Goal: Task Accomplishment & Management: Complete application form

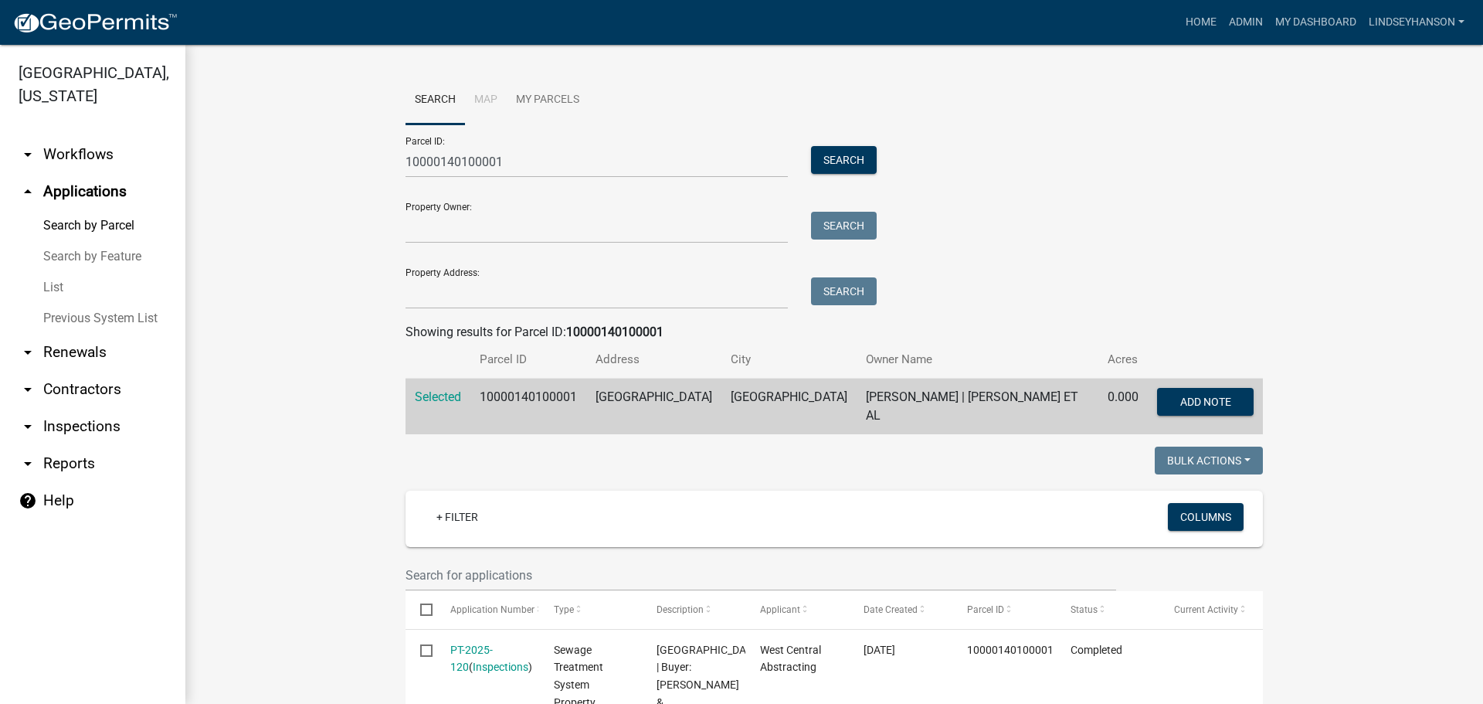
click at [1024, 255] on div "Parcel ID: 10000140100001 Search Property Owner: Search Property Address: Search" at bounding box center [835, 216] width 858 height 185
click at [80, 153] on link "arrow_drop_down Workflows" at bounding box center [92, 154] width 185 height 37
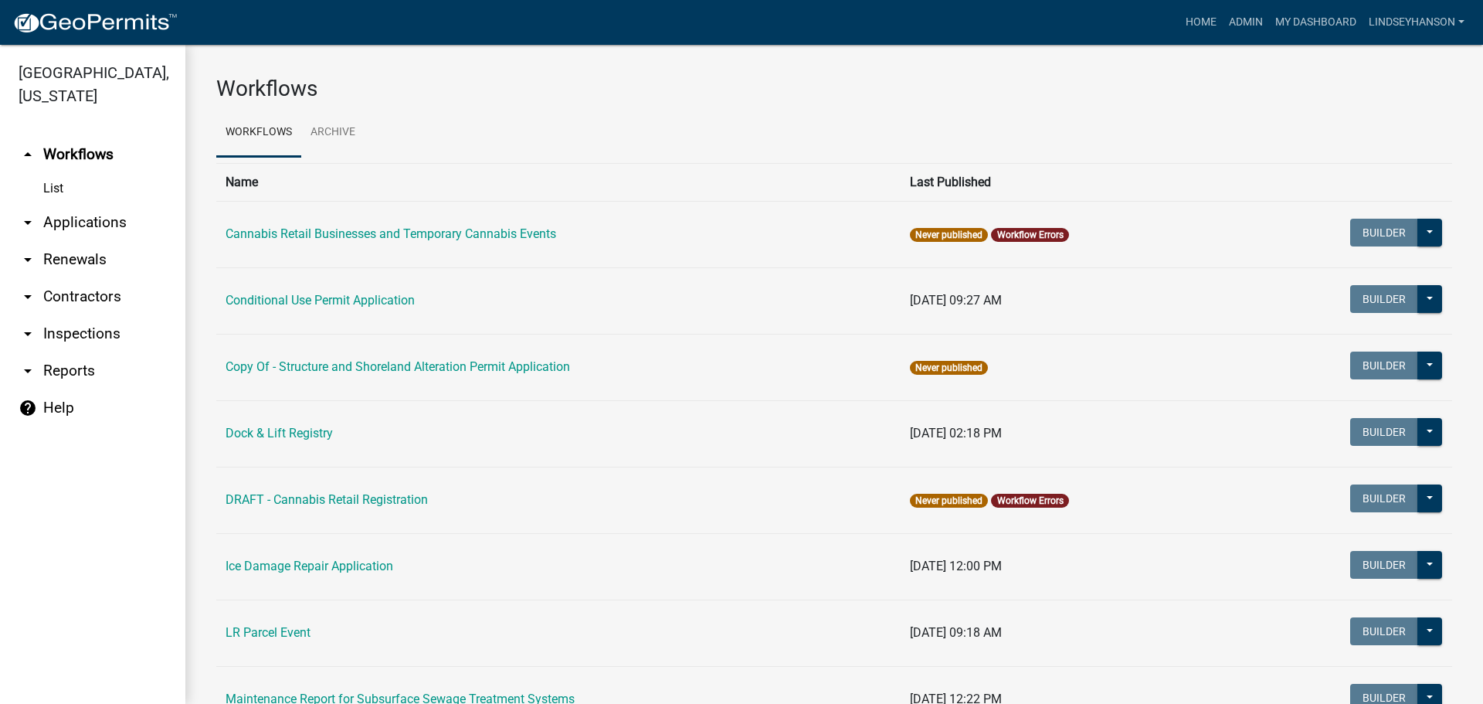
click at [90, 227] on link "arrow_drop_down Applications" at bounding box center [92, 222] width 185 height 37
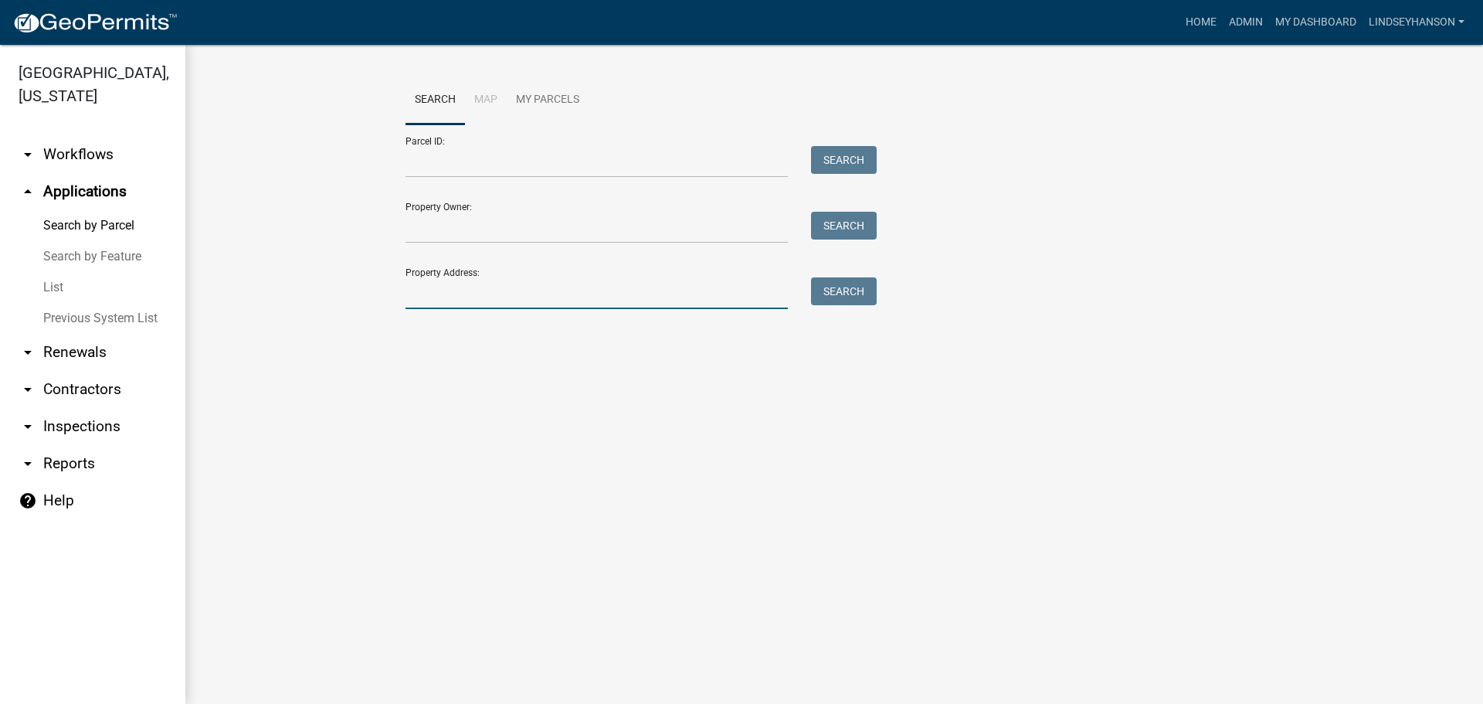
click at [459, 304] on input "Property Address:" at bounding box center [597, 293] width 382 height 32
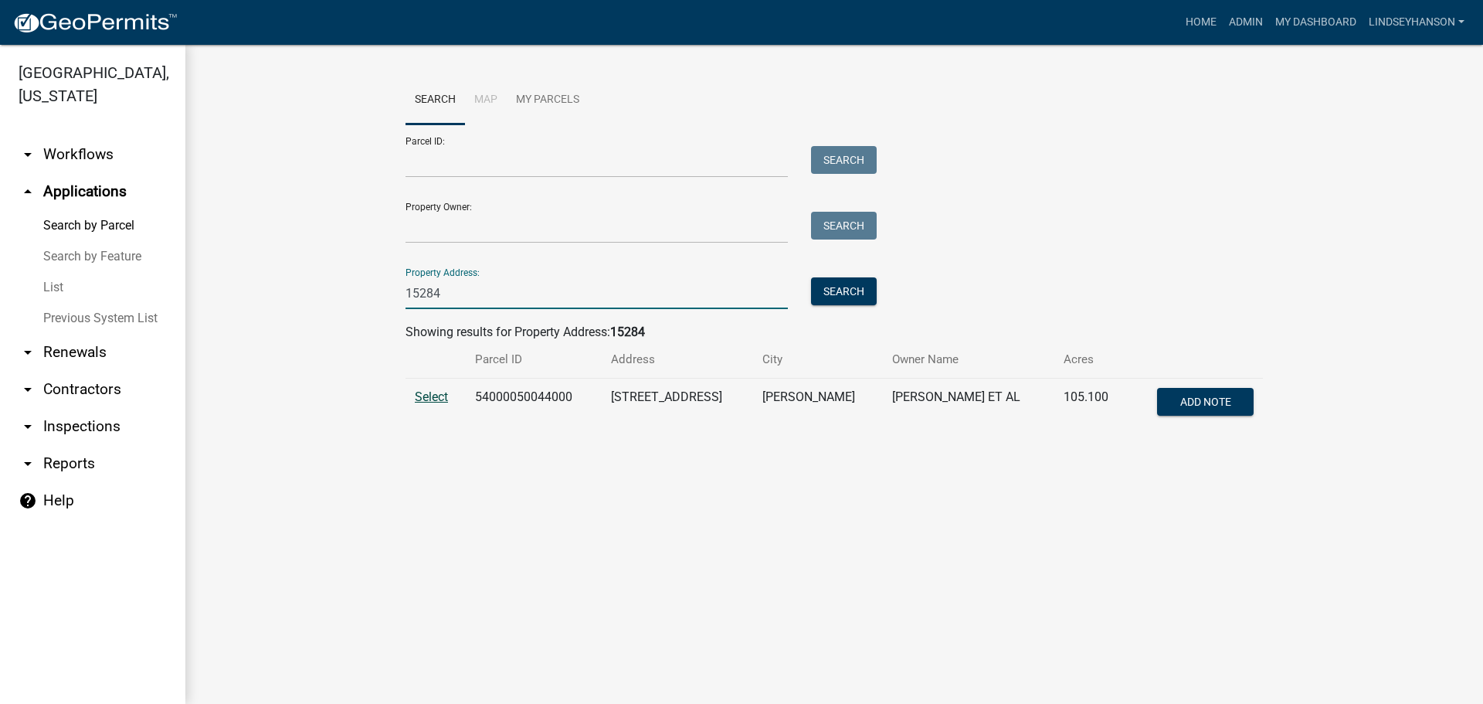
type input "15284"
click at [427, 396] on span "Select" at bounding box center [431, 396] width 33 height 15
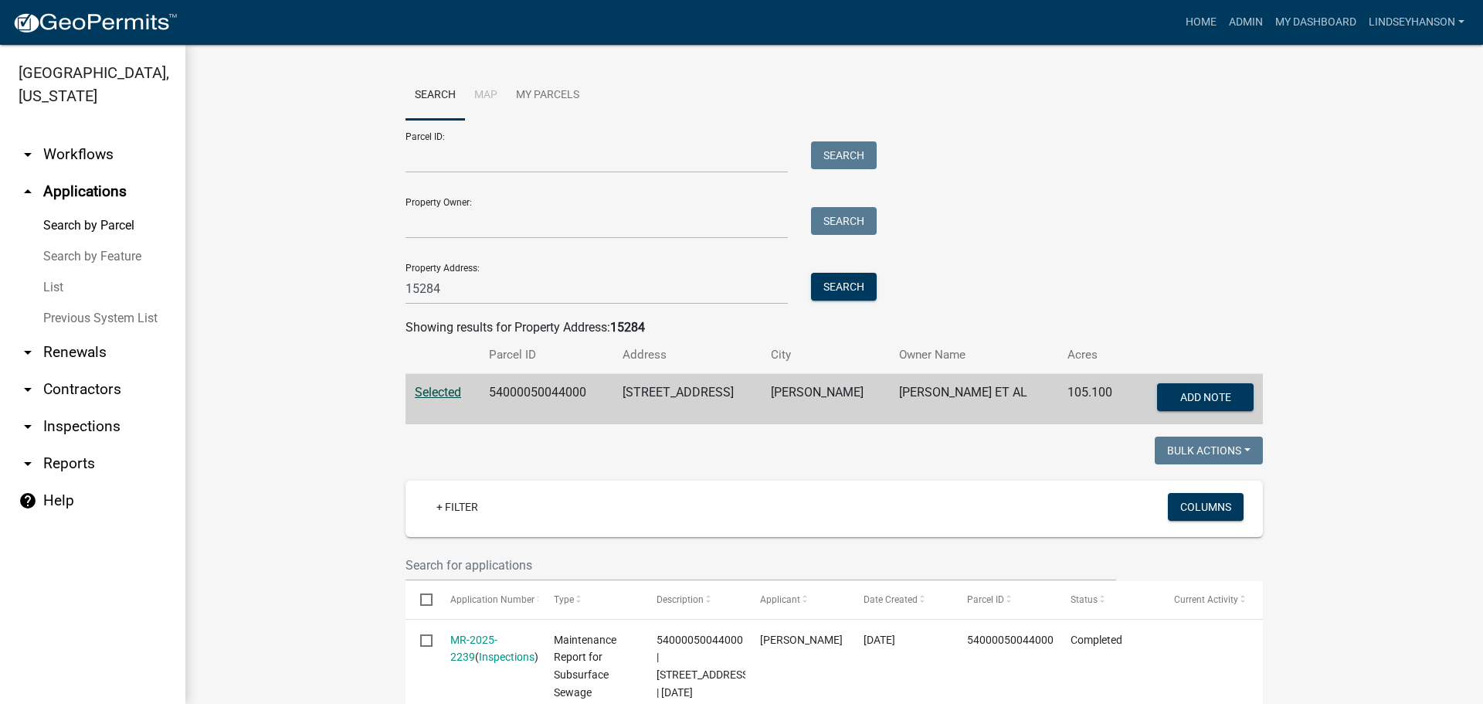
scroll to position [4, 0]
click at [529, 402] on td "54000050044000" at bounding box center [546, 400] width 133 height 51
click at [529, 395] on td "54000050044000" at bounding box center [546, 400] width 133 height 51
copy td "54000050044000"
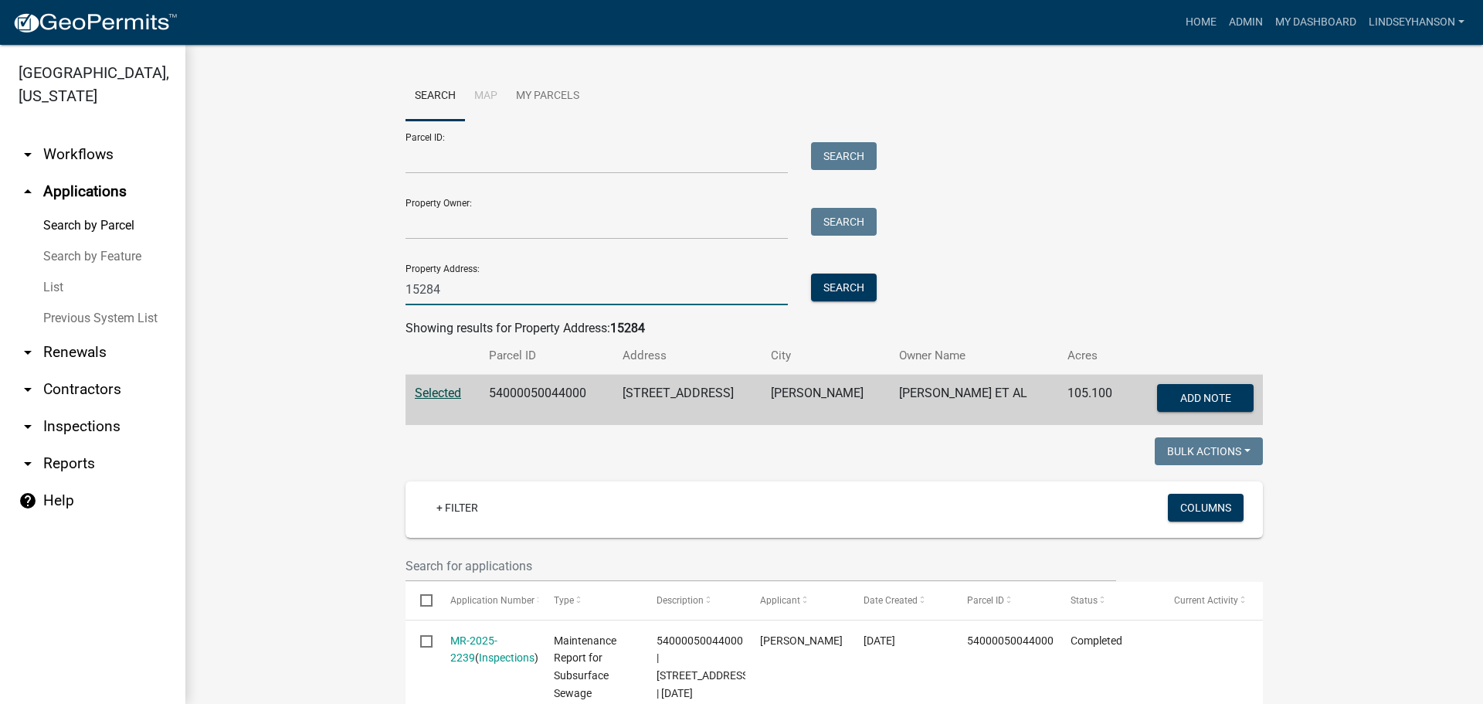
click at [430, 287] on input "15284" at bounding box center [597, 289] width 382 height 32
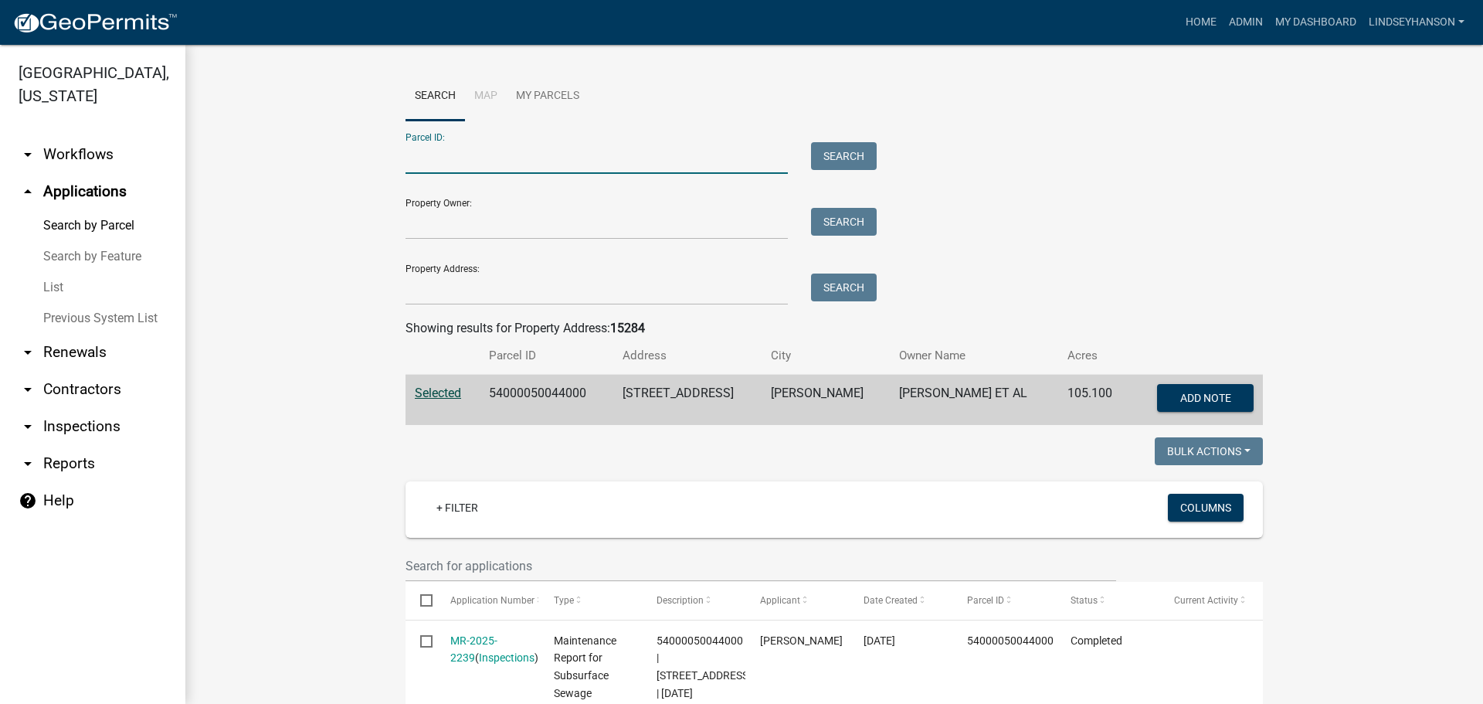
paste input "54000050044001"
type input "54000050044001"
click at [851, 140] on div "Parcel ID: 54000050044001 Search" at bounding box center [638, 147] width 464 height 53
click at [840, 156] on button "Search" at bounding box center [844, 156] width 66 height 28
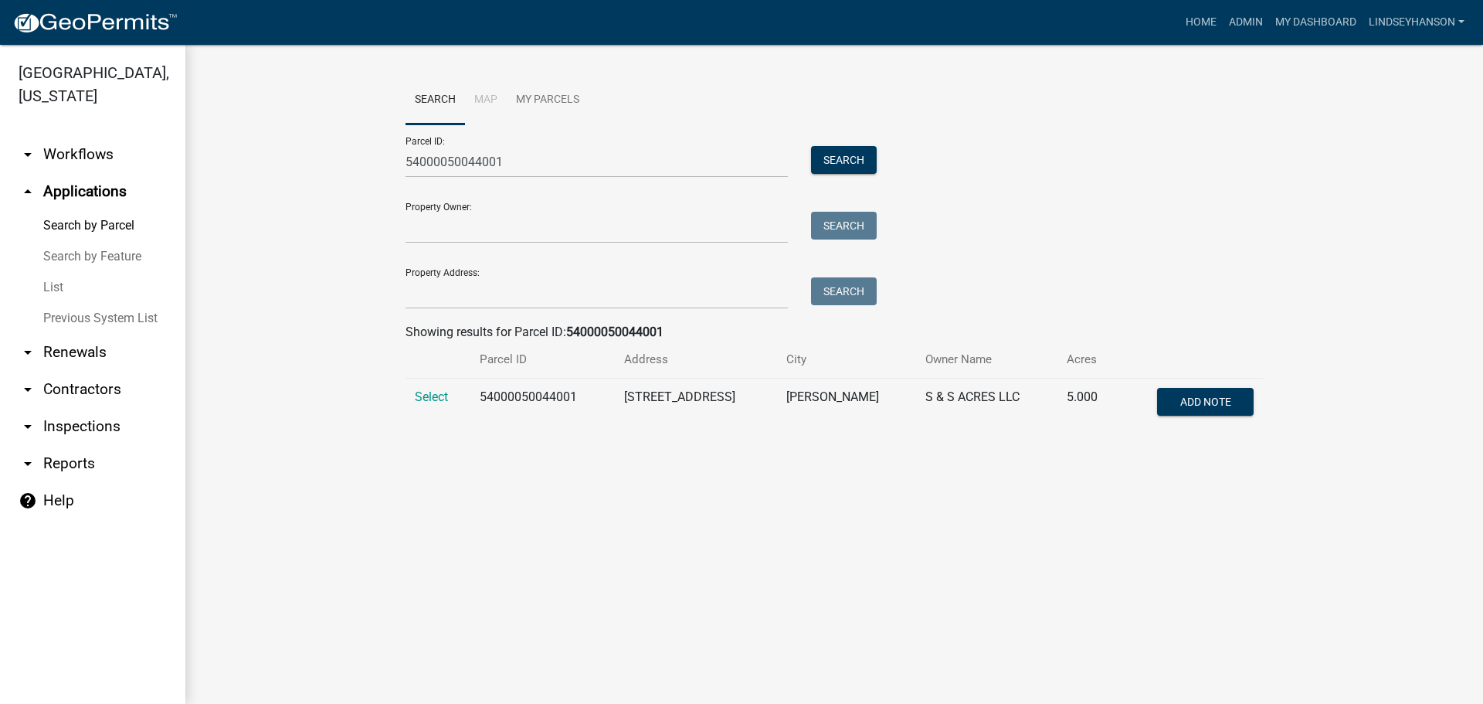
click at [425, 405] on td "Select" at bounding box center [438, 404] width 65 height 51
click at [430, 392] on span "Select" at bounding box center [431, 396] width 33 height 15
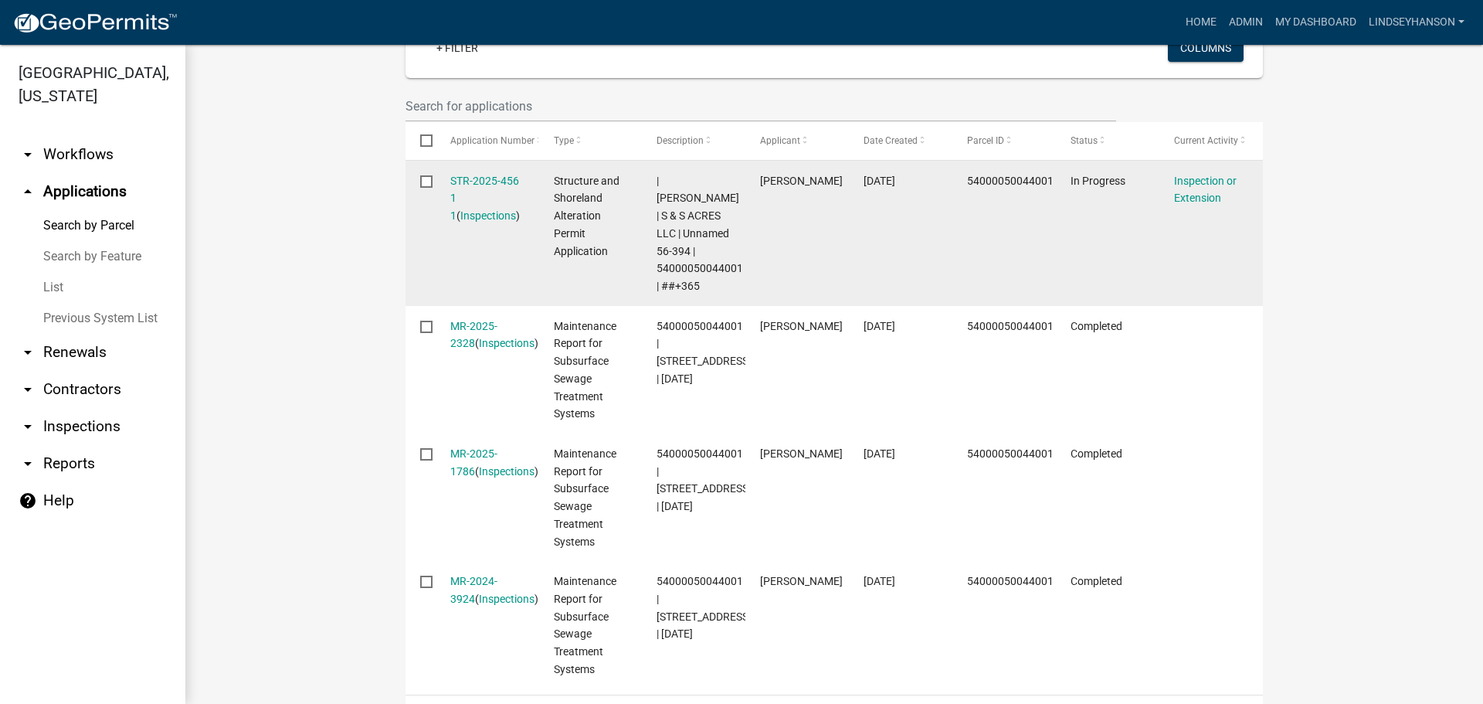
scroll to position [467, 0]
click at [467, 189] on div "STR-2025-456 1 1 ( Inspections )" at bounding box center [487, 195] width 74 height 53
click at [467, 177] on link "STR-2025-456 1 1" at bounding box center [484, 196] width 69 height 48
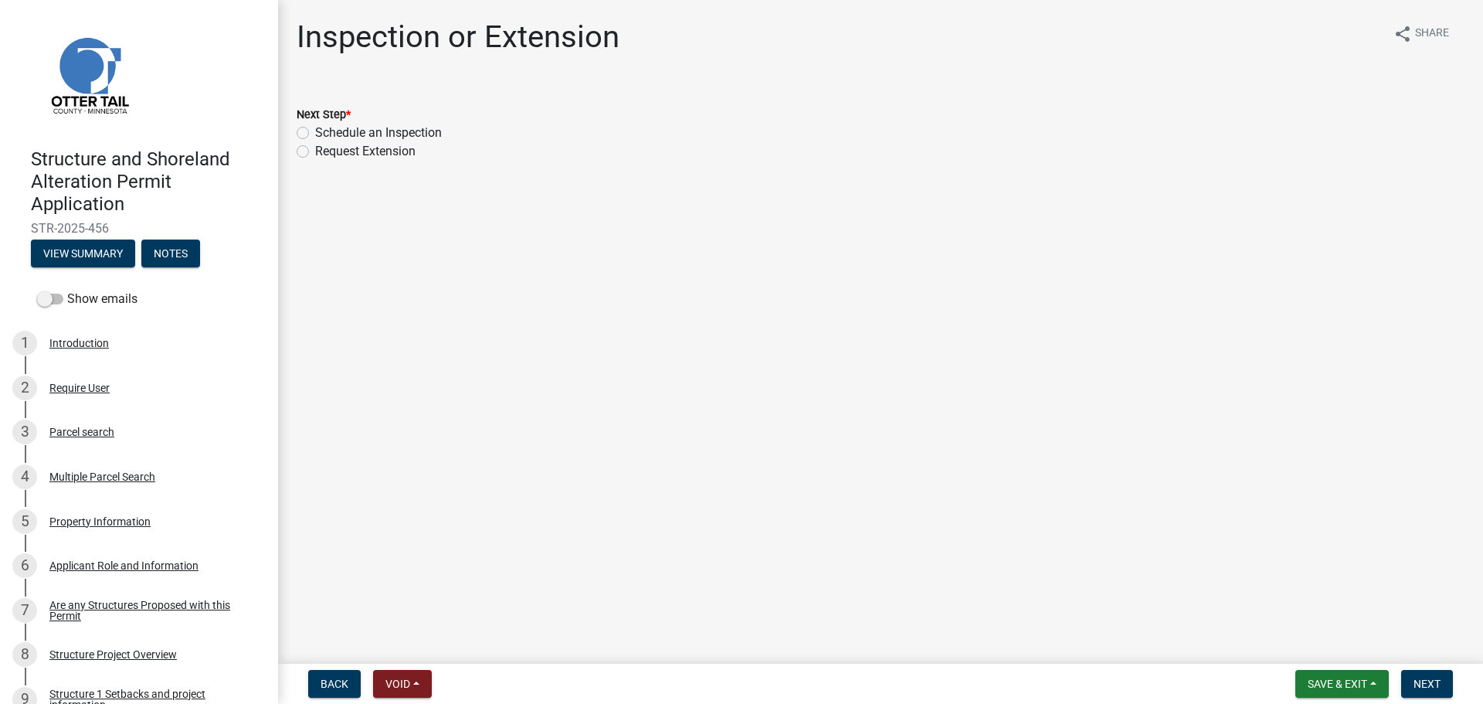
click at [365, 134] on label "Schedule an Inspection" at bounding box center [378, 133] width 127 height 19
click at [325, 134] on input "Schedule an Inspection" at bounding box center [320, 129] width 10 height 10
radio input "true"
click at [1417, 685] on span "Next" at bounding box center [1427, 684] width 27 height 12
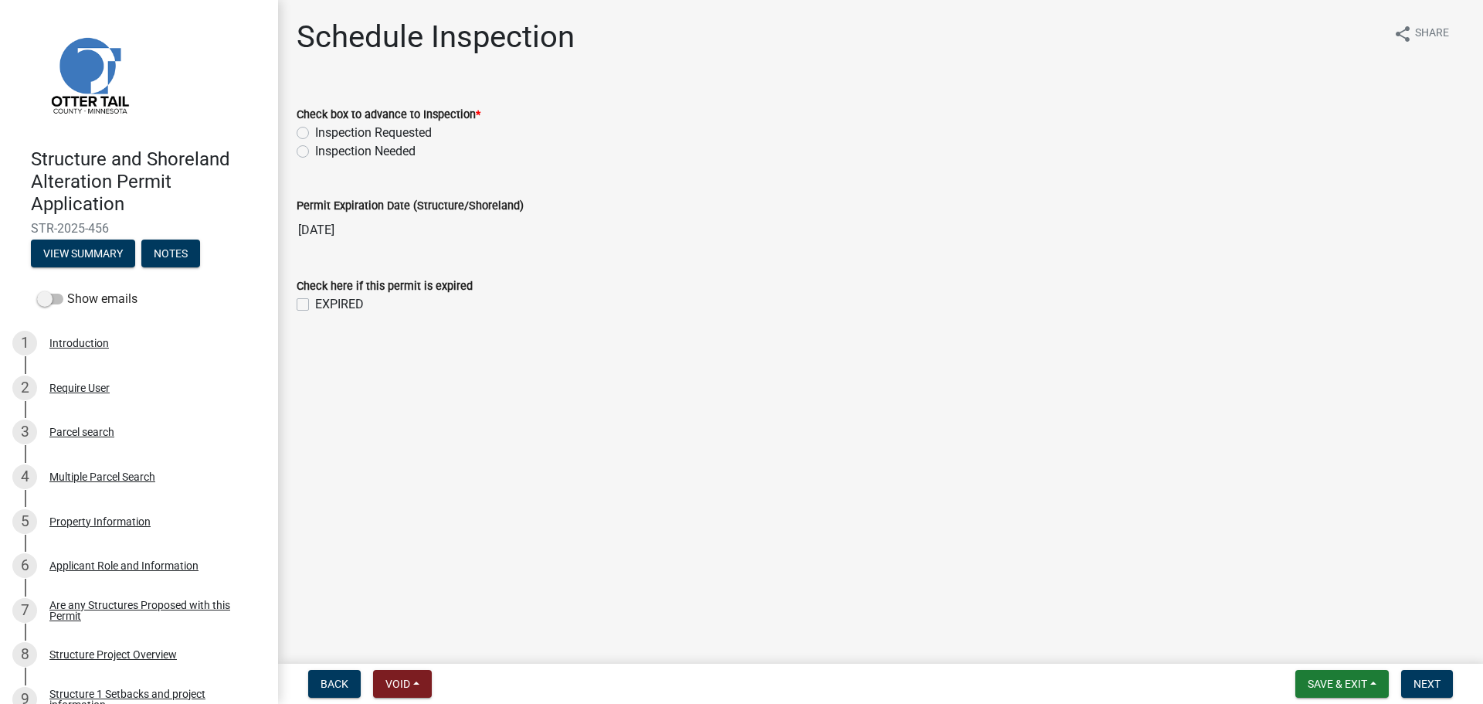
click at [415, 137] on label "Inspection Requested" at bounding box center [373, 133] width 117 height 19
click at [325, 134] on input "Inspection Requested" at bounding box center [320, 129] width 10 height 10
radio input "true"
click at [1418, 687] on span "Next" at bounding box center [1427, 684] width 27 height 12
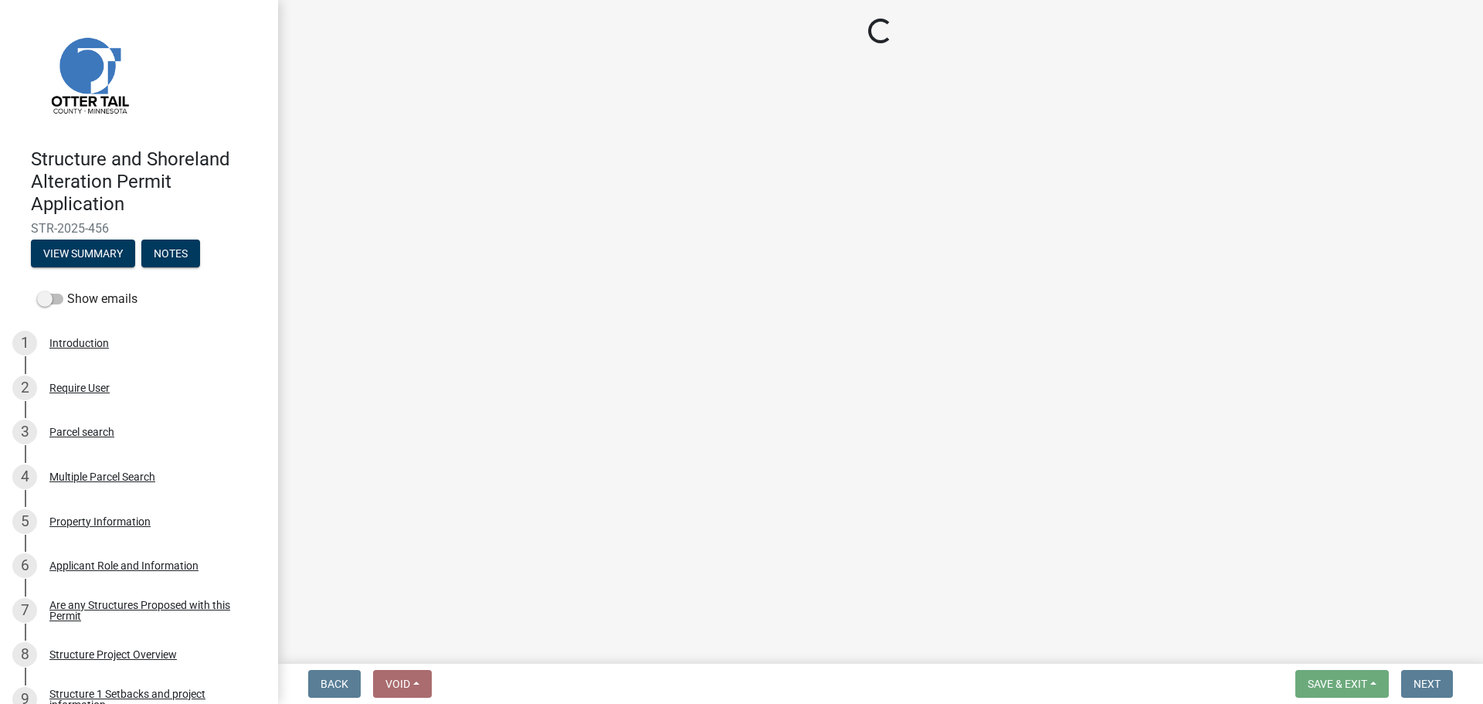
select select "710d5f49-2663-4e73-9718-d0c4e189f5ed"
